Goal: Navigation & Orientation: Find specific page/section

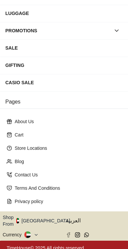
scroll to position [129, 0]
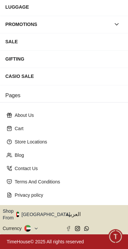
click at [39, 213] on button "Shop From [GEOGRAPHIC_DATA]" at bounding box center [39, 214] width 72 height 13
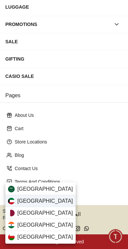
click at [19, 204] on span "[GEOGRAPHIC_DATA]" at bounding box center [45, 201] width 56 height 8
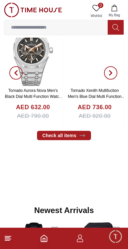
scroll to position [265, 0]
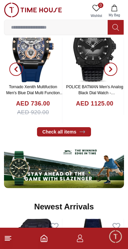
click at [7, 240] on line at bounding box center [7, 240] width 5 height 0
